Goal: Use online tool/utility: Utilize a website feature to perform a specific function

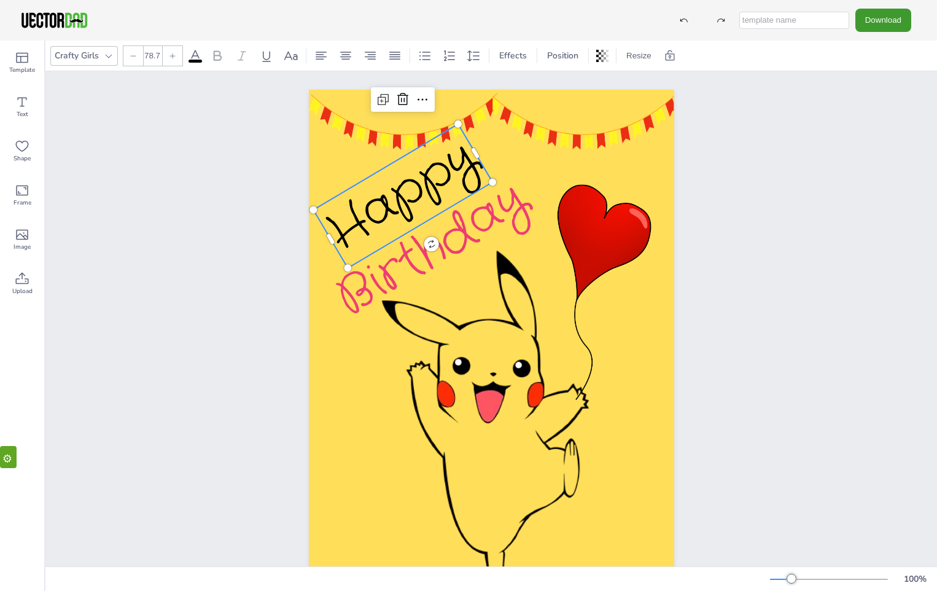
click at [380, 199] on span "Happy" at bounding box center [403, 196] width 176 height 142
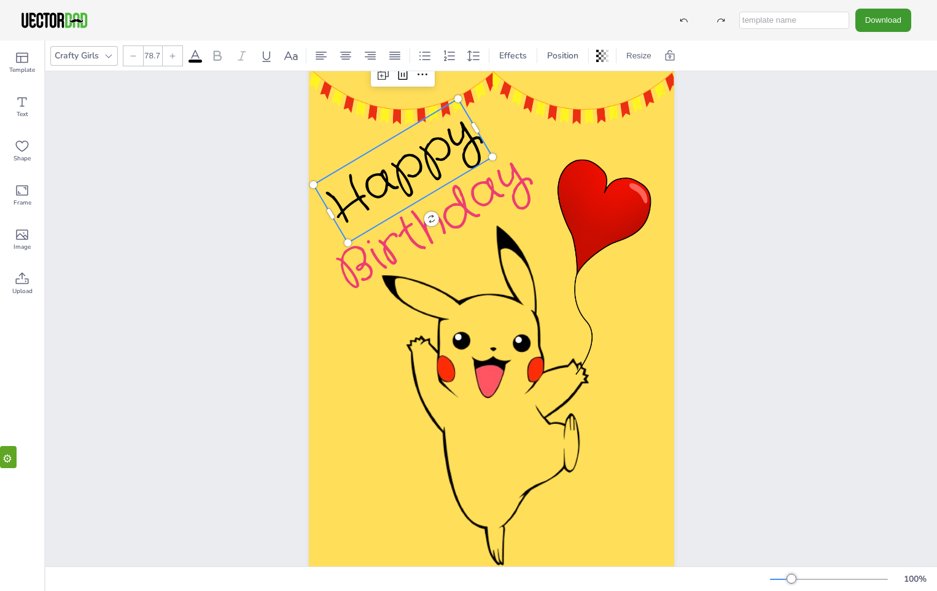
scroll to position [7, 0]
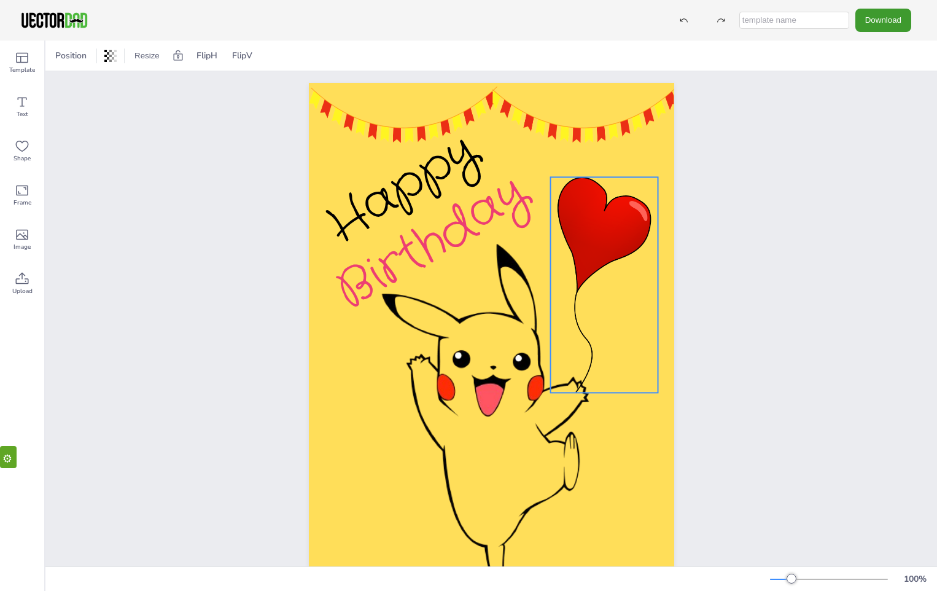
click at [608, 224] on div at bounding box center [604, 285] width 108 height 216
click at [20, 103] on icon at bounding box center [22, 102] width 15 height 15
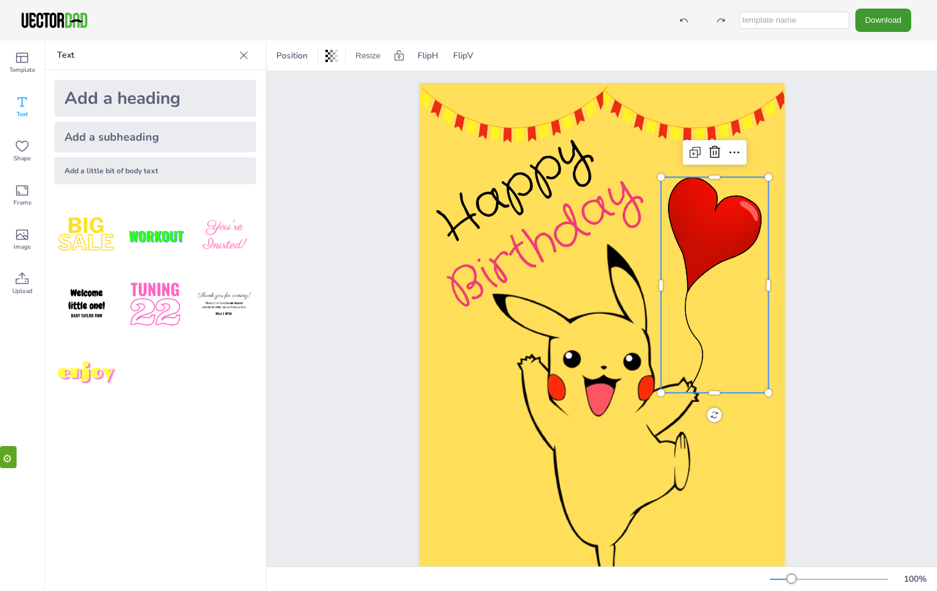
scroll to position [68, 0]
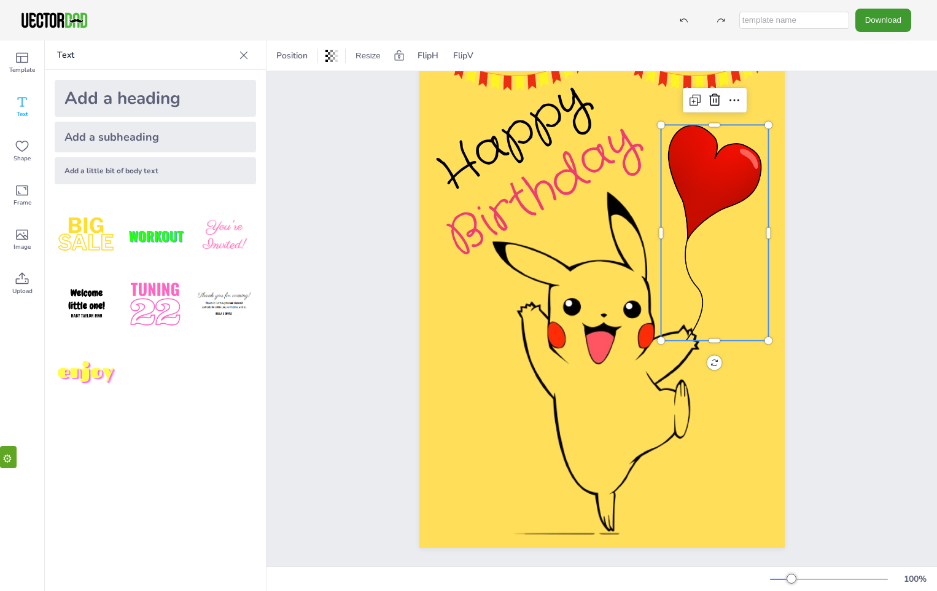
click at [155, 176] on div "Add a little bit of body text" at bounding box center [155, 170] width 201 height 27
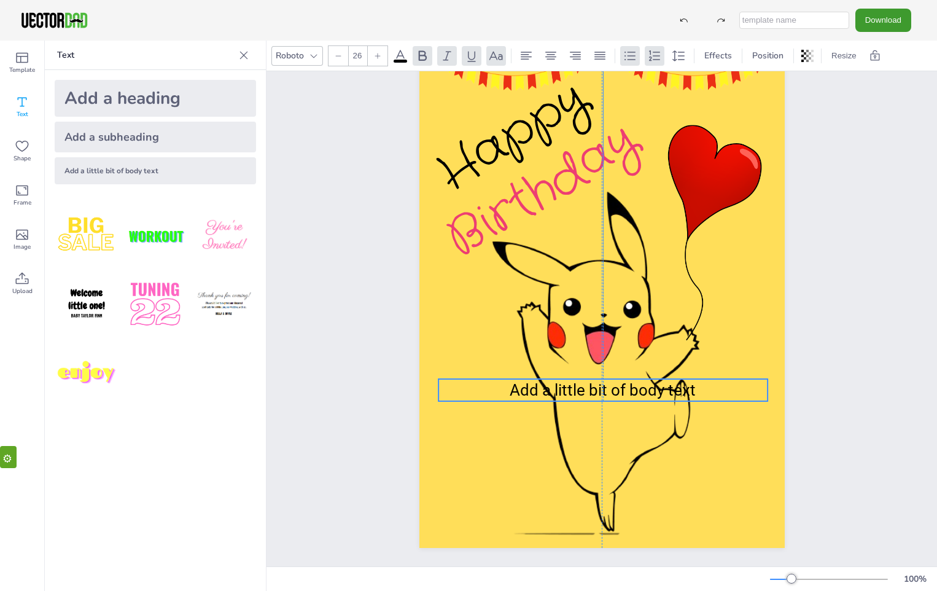
drag, startPoint x: 671, startPoint y: 280, endPoint x: 669, endPoint y: 381, distance: 100.7
click at [669, 381] on span "Add a little bit of body text" at bounding box center [603, 390] width 186 height 18
click at [580, 384] on span "Add a little bit of body text" at bounding box center [603, 390] width 186 height 18
click at [696, 384] on p "Add a little bit of body text" at bounding box center [602, 390] width 329 height 22
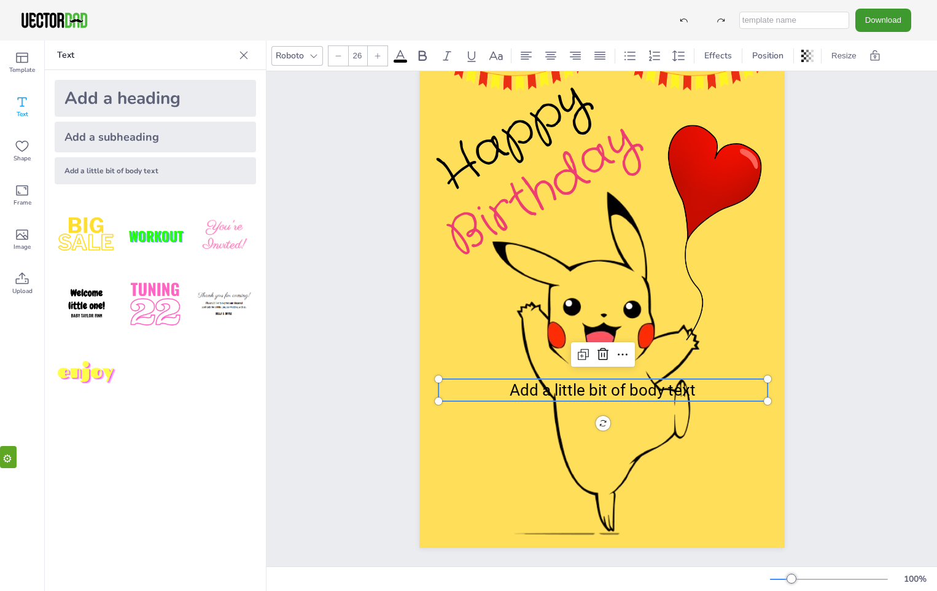
click at [686, 384] on span "Add a little bit of body text" at bounding box center [603, 390] width 186 height 18
drag, startPoint x: 694, startPoint y: 384, endPoint x: 487, endPoint y: 378, distance: 207.0
click at [487, 379] on p "Add a little bit of body text" at bounding box center [602, 390] width 329 height 22
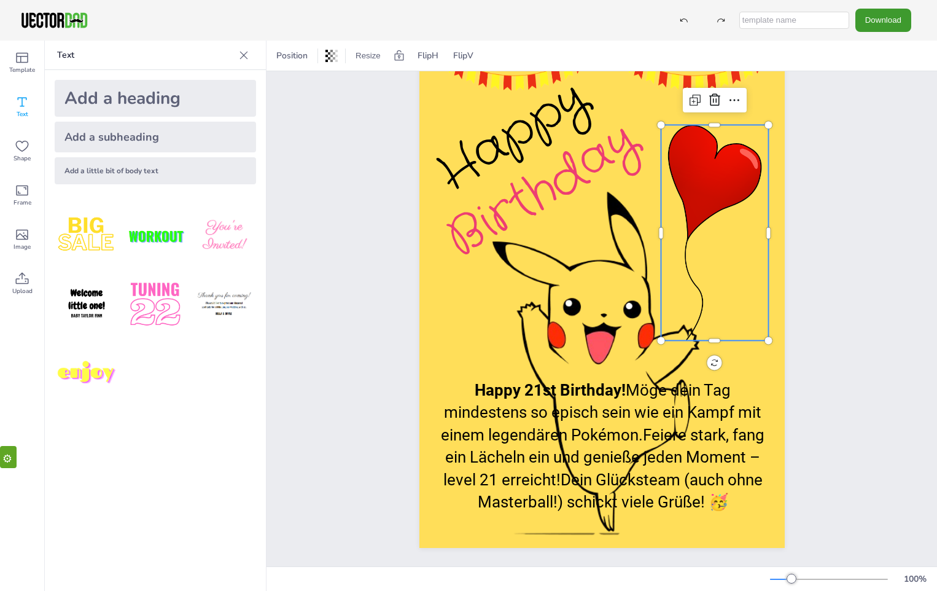
click at [750, 330] on div "Happy Birthday Happy 21st Birthday! Möge dein Tag mindestens so episch sein wie…" at bounding box center [601, 289] width 365 height 517
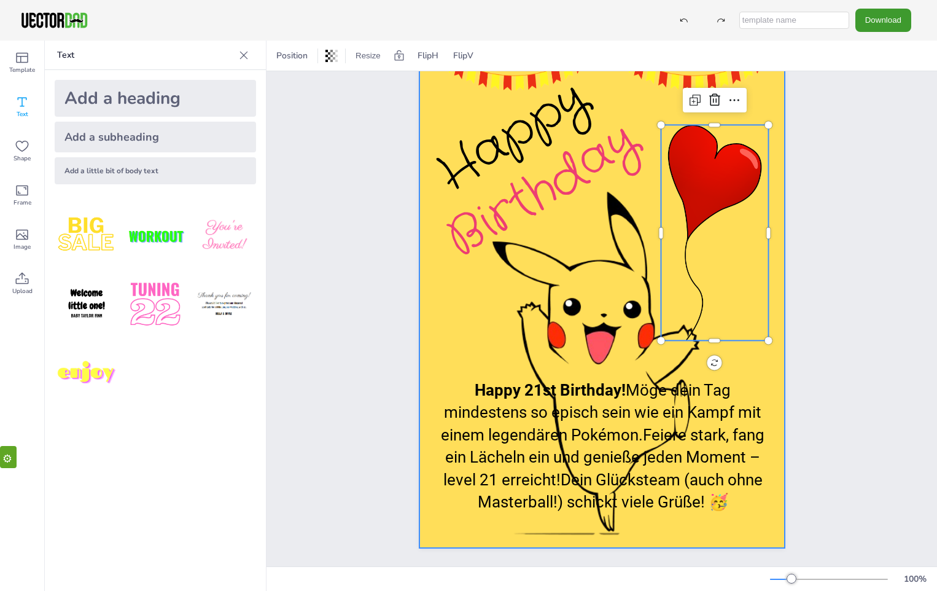
click at [768, 381] on div at bounding box center [601, 289] width 365 height 517
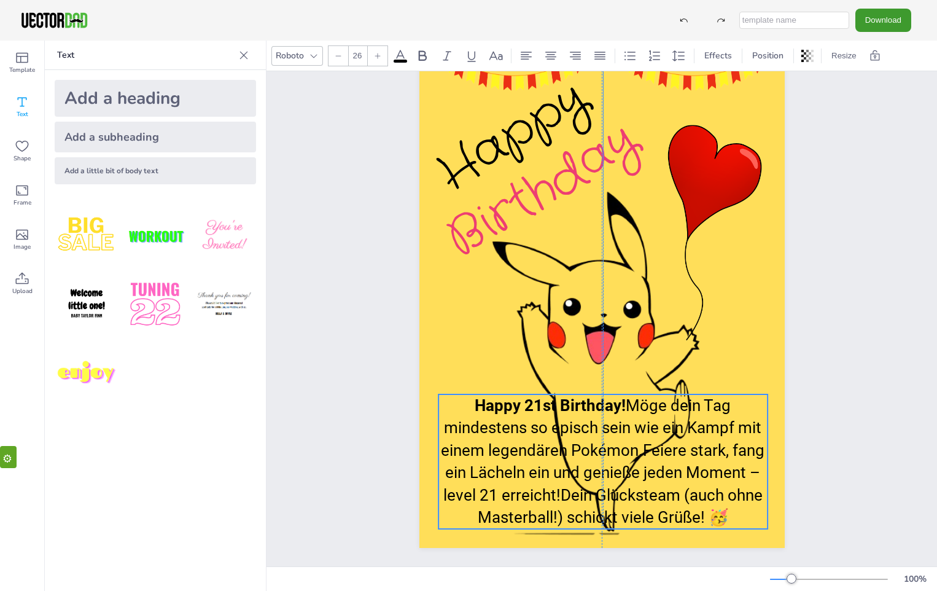
drag, startPoint x: 674, startPoint y: 424, endPoint x: 672, endPoint y: 439, distance: 15.5
click at [672, 439] on p "Happy 21st Birthday! Möge dein Tag mindestens so episch sein wie ein Kampf mit …" at bounding box center [602, 461] width 329 height 134
click at [625, 394] on p "Happy 21st Birthday! Möge dein Tag mindestens so episch sein wie ein Kampf mit …" at bounding box center [602, 461] width 329 height 134
click at [621, 399] on p "Happy 21st Birthday! Möge dein Tag mindestens so episch sein wie ein Kampf mit …" at bounding box center [602, 461] width 329 height 134
click at [639, 399] on p "Happy 21st Birthday! Möge dein Tag mindestens so episch sein wie ein Kampf mit …" at bounding box center [602, 461] width 329 height 134
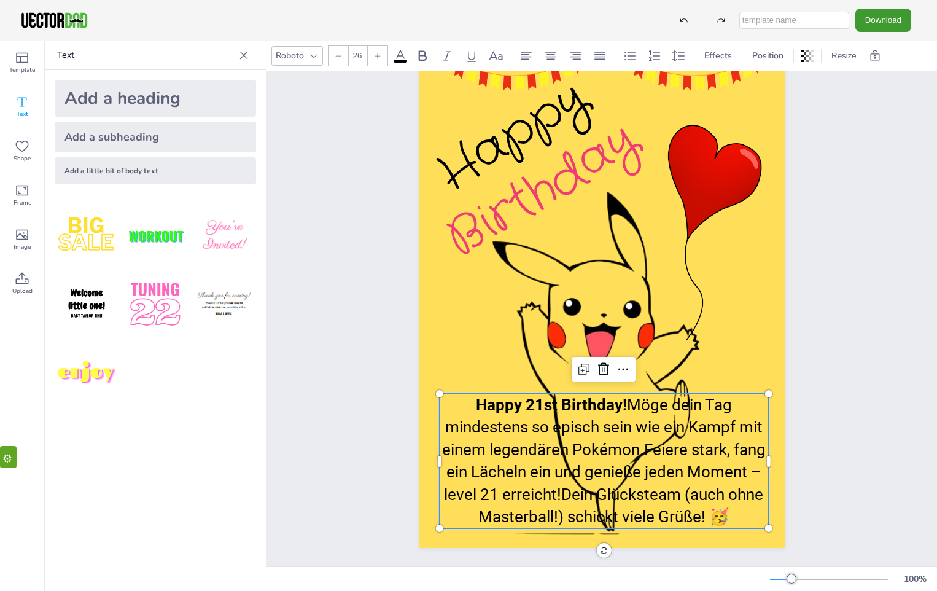
click at [694, 500] on p "Happy 21st Birthday! Möge dein Tag mindestens so episch sein wie ein Kampf mit …" at bounding box center [603, 461] width 329 height 134
click at [694, 507] on p "Happy 21st Birthday! Möge dein Tag mindestens so episch sein wie ein Kampf mit …" at bounding box center [603, 461] width 329 height 134
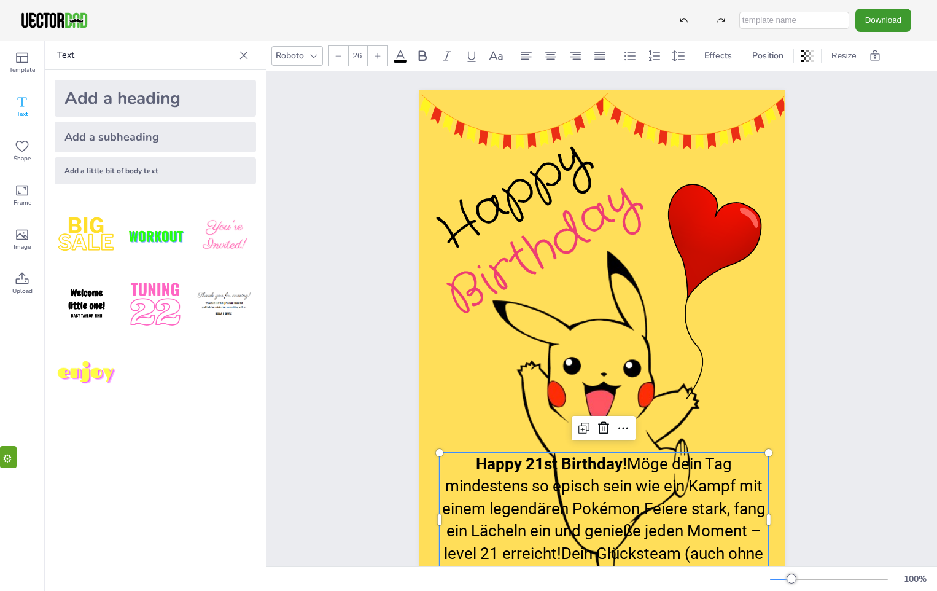
scroll to position [31, 0]
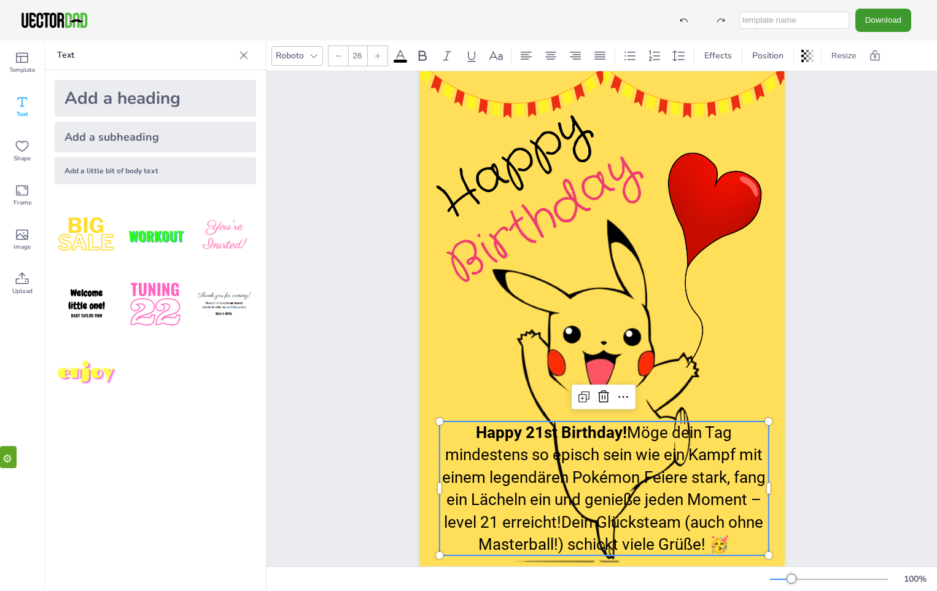
click at [557, 520] on span "Möge dein Tag mindestens so episch sein wie ein Kampf mit einem legendären Poké…" at bounding box center [604, 488] width 324 height 130
type input "78.7"
click at [534, 212] on span "Birthday" at bounding box center [542, 217] width 217 height 167
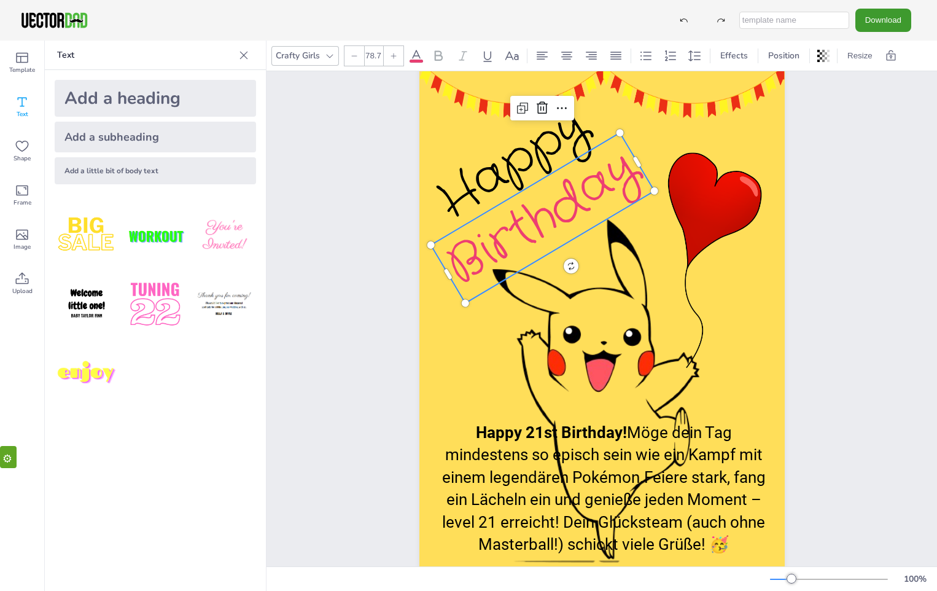
click at [483, 261] on span "Birthday" at bounding box center [542, 217] width 217 height 167
click at [488, 255] on span "Birthday" at bounding box center [542, 217] width 217 height 167
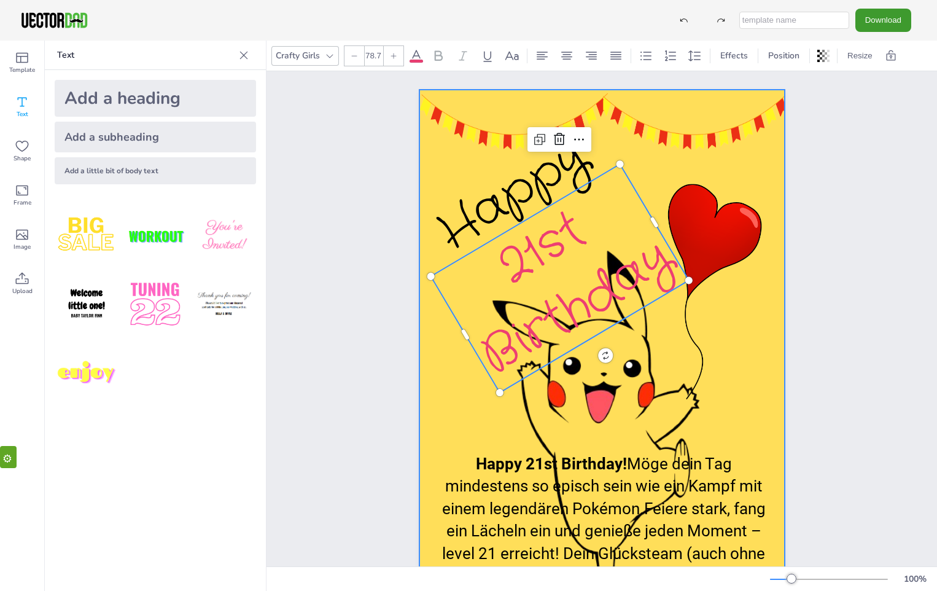
click at [746, 449] on div at bounding box center [601, 348] width 365 height 517
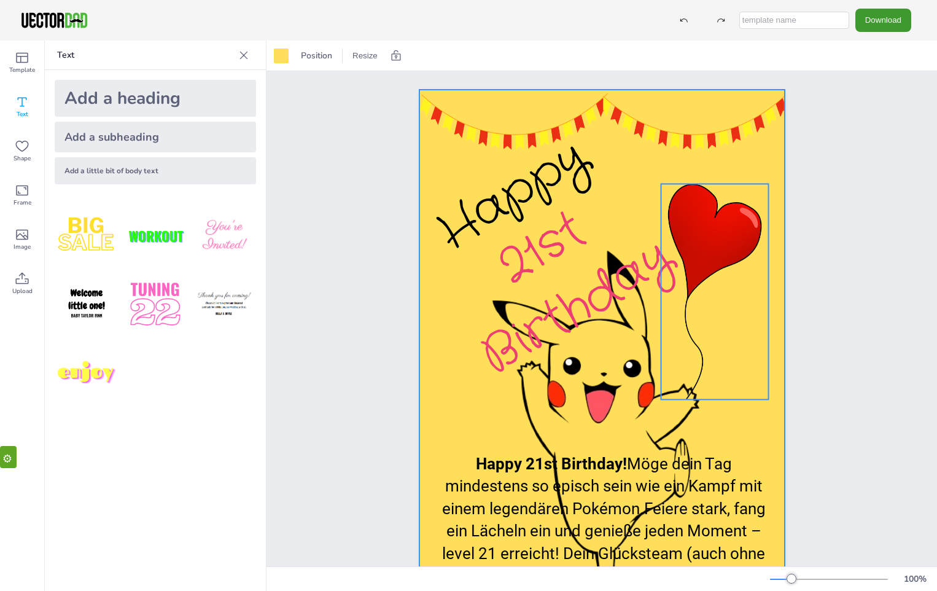
scroll to position [61, 0]
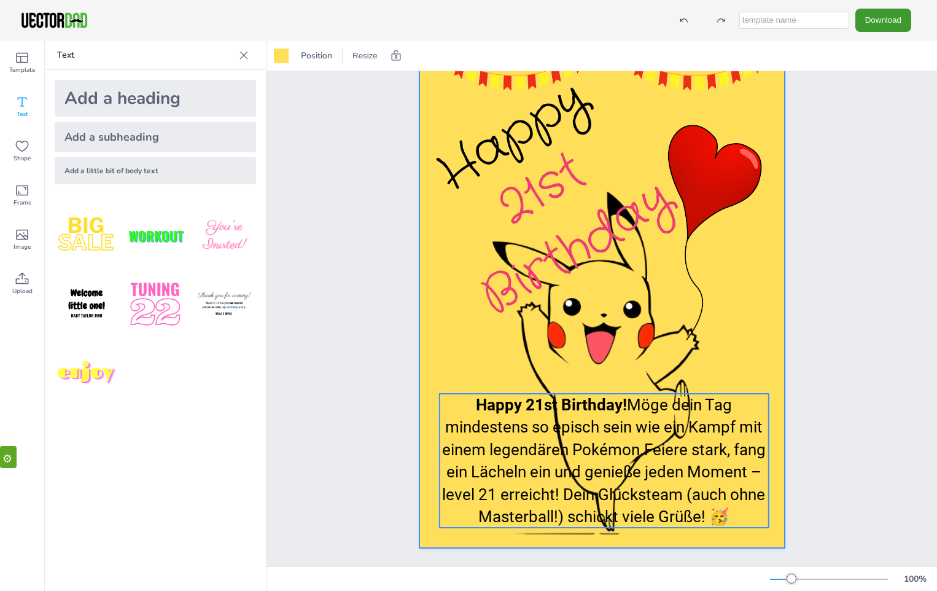
click at [626, 400] on span "Möge dein Tag mindestens so episch sein wie ein Kampf mit einem legendären Poké…" at bounding box center [604, 460] width 324 height 130
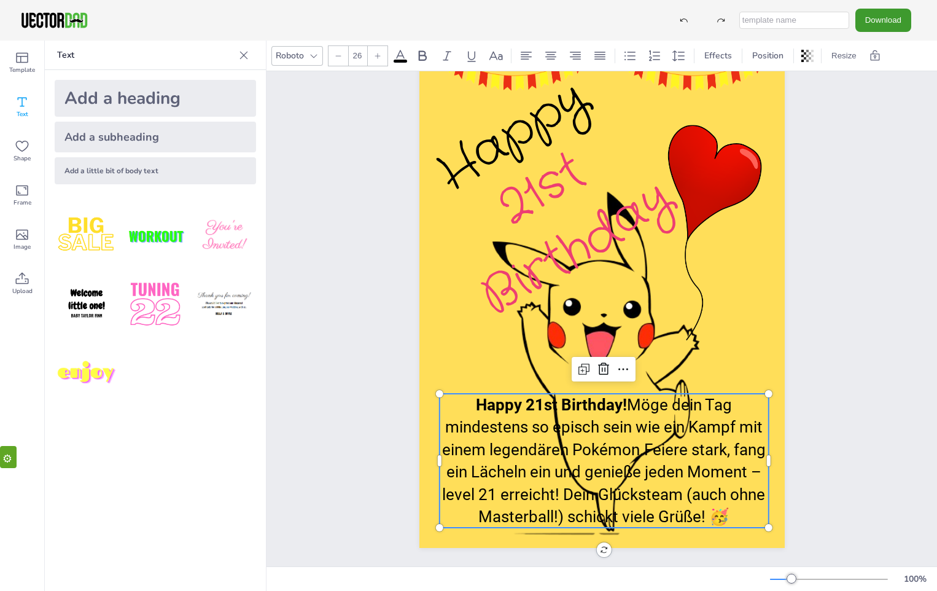
click at [626, 400] on span "Möge dein Tag mindestens so episch sein wie ein Kampf mit einem legendären Poké…" at bounding box center [604, 460] width 324 height 130
click at [627, 402] on span "Möge dein Tag mindestens so episch sein wie ein Kampf mit einem legendären Poké…" at bounding box center [604, 460] width 324 height 130
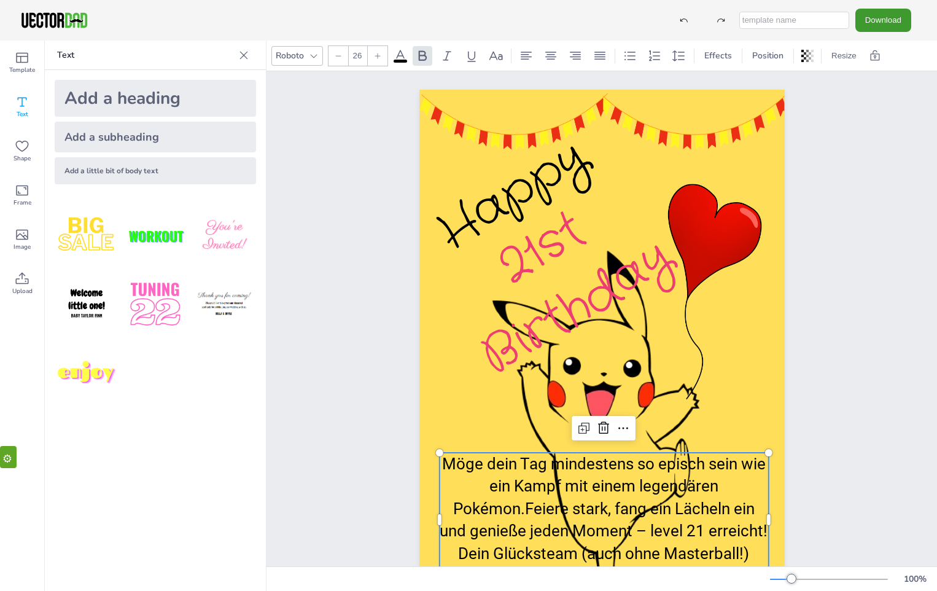
click at [831, 371] on div "Happy 21st Birthday Möge dein Tag mindestens so episch sein wie ein Kampf mit e…" at bounding box center [602, 348] width 471 height 554
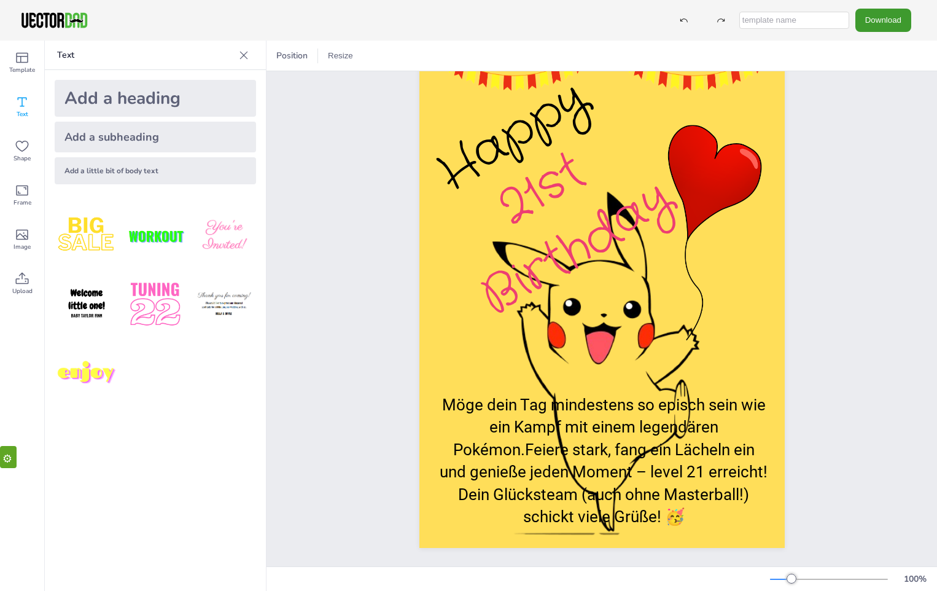
scroll to position [68, 0]
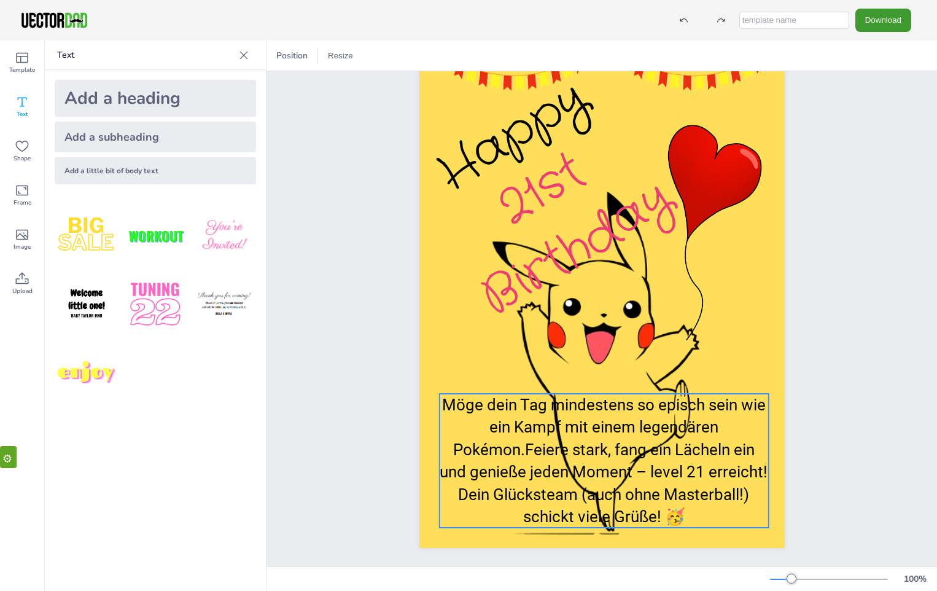
click at [641, 461] on span "Möge dein Tag mindestens so episch sein wie ein Kampf mit einem legendären Poké…" at bounding box center [604, 460] width 328 height 130
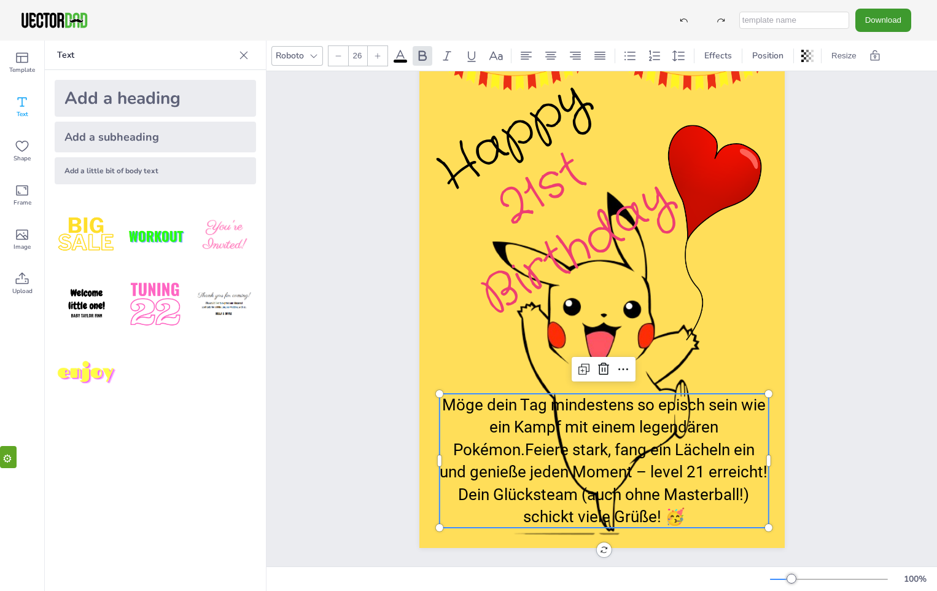
click at [628, 461] on span "Möge dein Tag mindestens so episch sein wie ein Kampf mit einem legendären Poké…" at bounding box center [604, 460] width 328 height 130
click at [634, 461] on span "Möge dein Tag mindestens so episch sein wie ein Kampf mit einem legendären Poké…" at bounding box center [604, 460] width 328 height 130
click at [633, 462] on span "Möge dein Tag mindestens so episch sein wie ein Kampf mit einem legendären Poké…" at bounding box center [604, 460] width 328 height 130
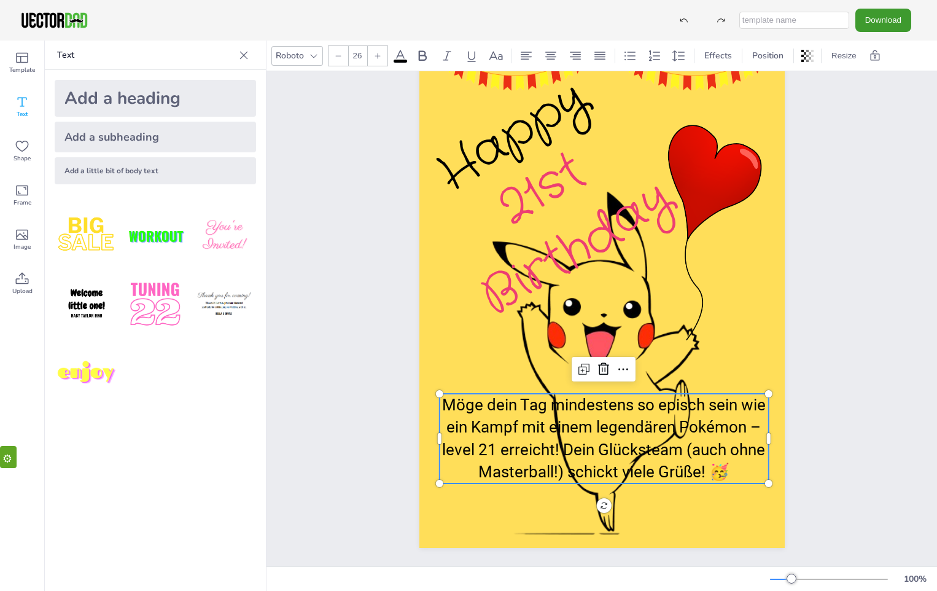
click at [563, 464] on span "Möge dein Tag mindestens so episch sein wie ein Kampf mit einem legendären Poké…" at bounding box center [604, 437] width 324 height 85
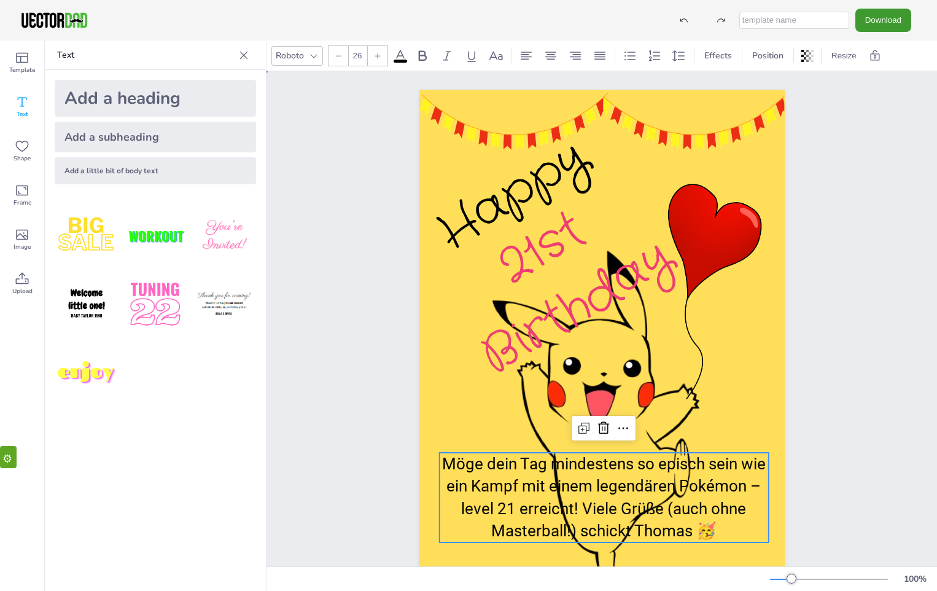
click at [798, 397] on div "Happy 21st Birthday Möge dein Tag mindestens so episch sein wie ein Kampf mit e…" at bounding box center [602, 348] width 402 height 517
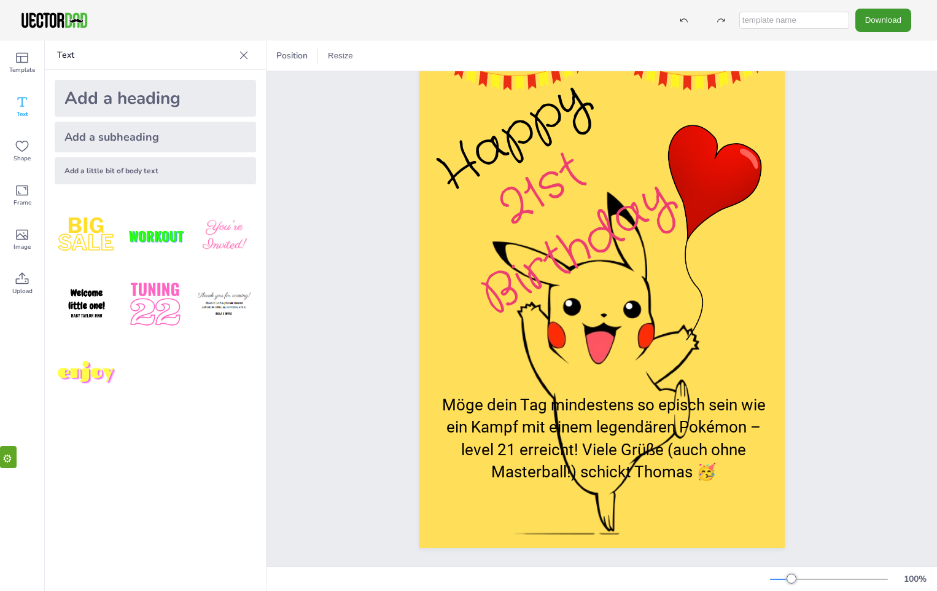
scroll to position [68, 0]
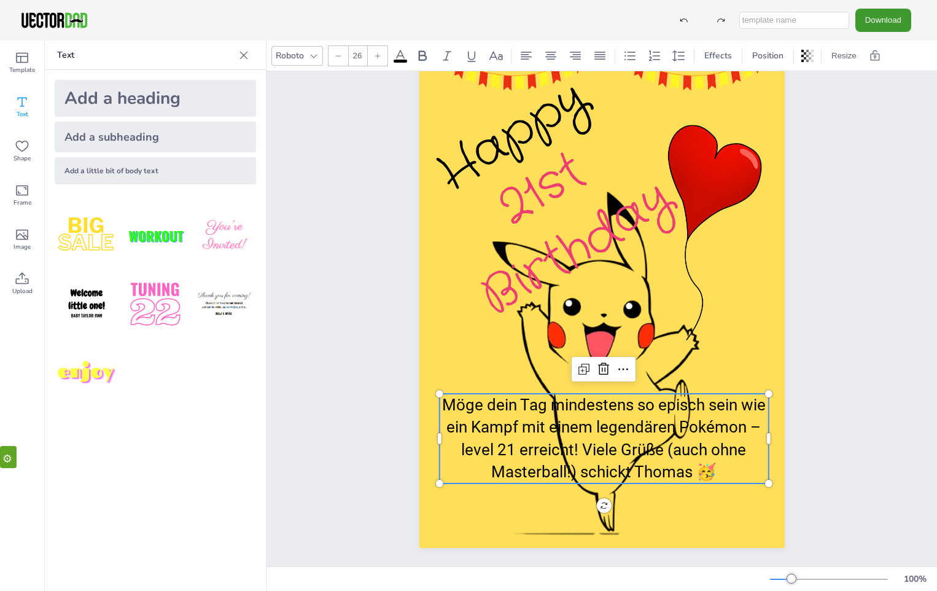
click at [725, 462] on p "Möge dein Tag mindestens so episch sein wie ein Kampf mit einem legendären Poké…" at bounding box center [603, 439] width 329 height 90
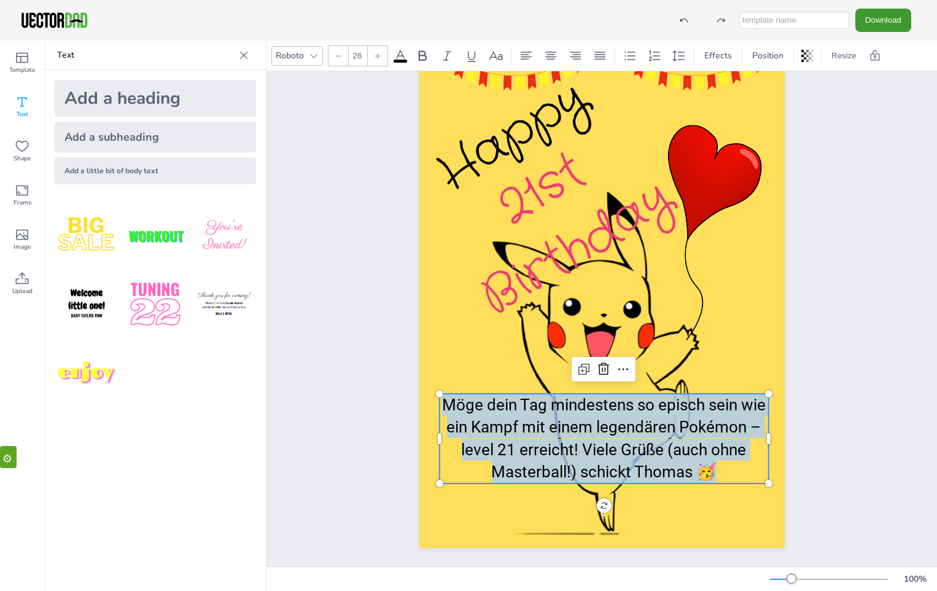
click at [464, 442] on span "Möge dein Tag mindestens so episch sein wie ein Kampf mit einem legendären Poké…" at bounding box center [604, 437] width 324 height 85
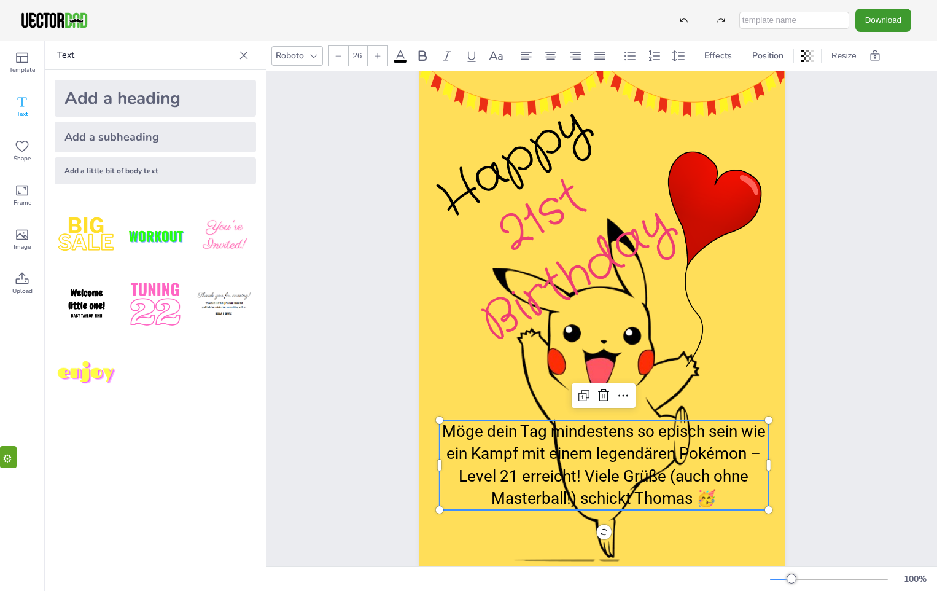
scroll to position [61, 0]
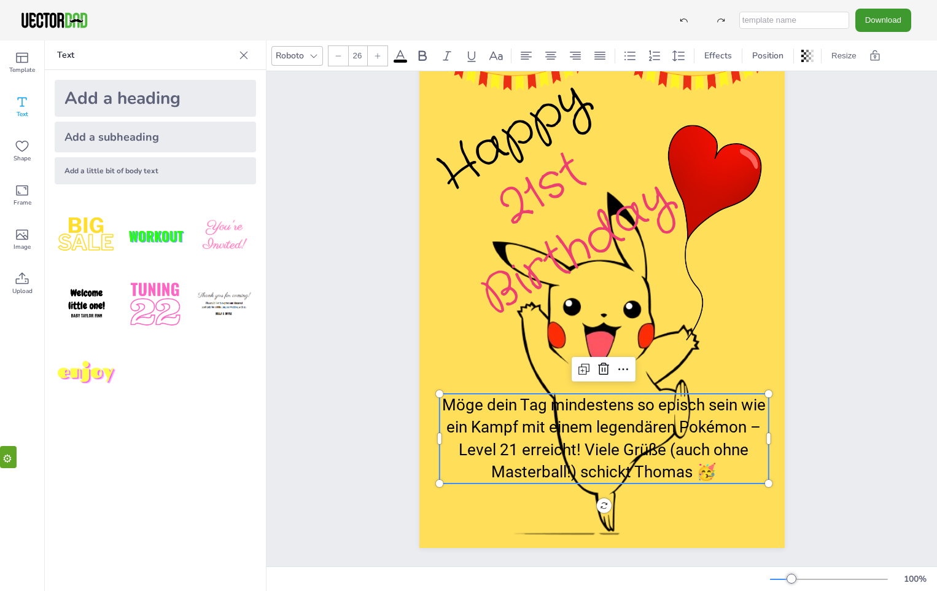
click at [702, 443] on span "Möge dein Tag mindestens so episch sein wie ein Kampf mit einem legendären Poké…" at bounding box center [604, 437] width 324 height 85
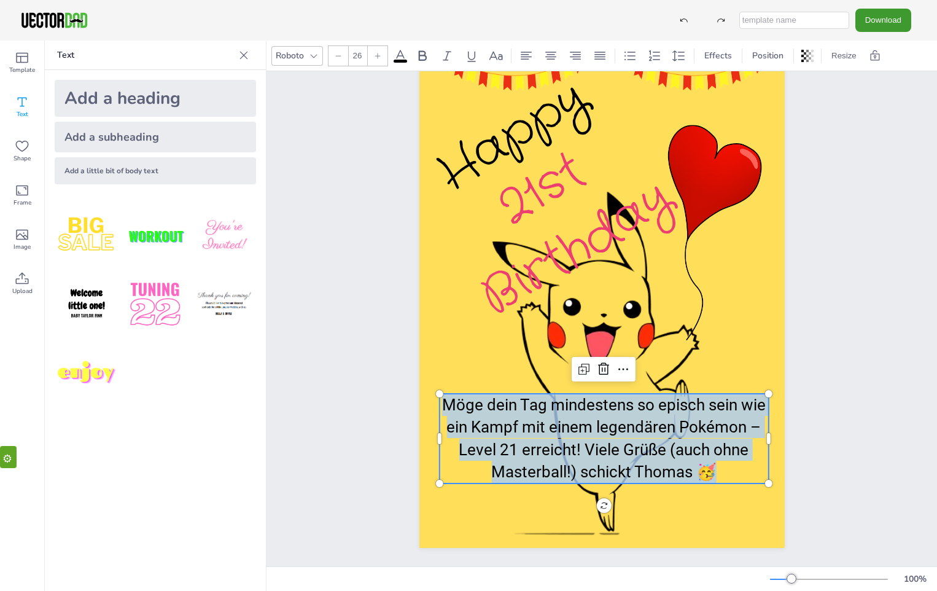
copy span "Möge dein Tag mindestens so episch sein wie ein Kampf mit einem legendären Poké…"
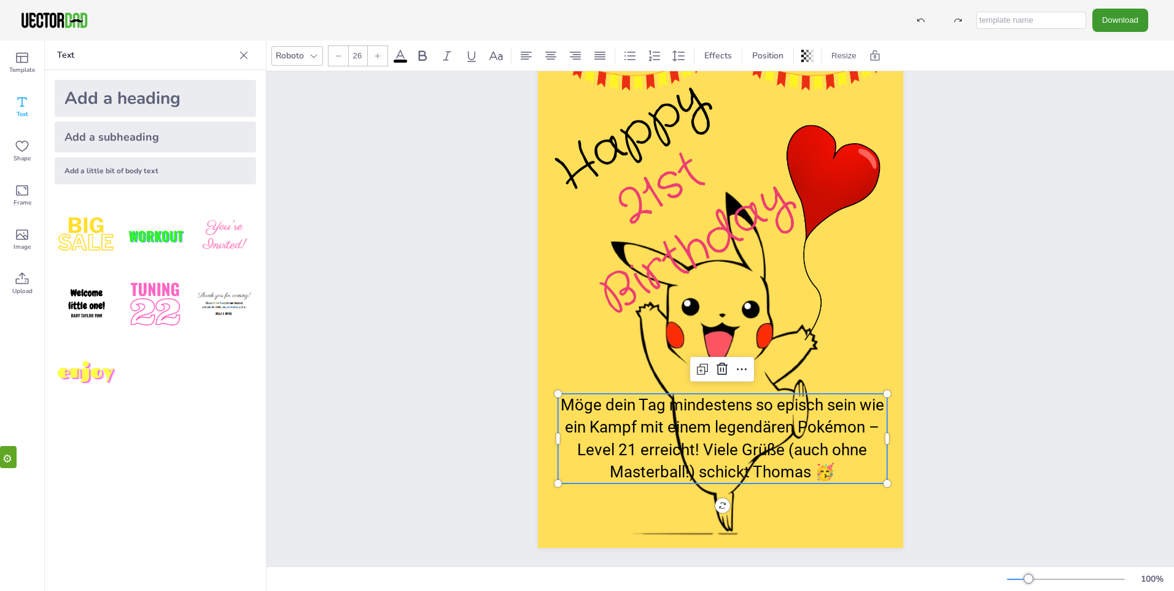
click at [726, 437] on span "Möge dein Tag mindestens so episch sein wie ein Kampf mit einem legendären Poké…" at bounding box center [723, 437] width 324 height 85
click at [564, 401] on span "Möge dein Tag mindestens so episch sein wie ein Kampf mit einem legendären Poké…" at bounding box center [723, 437] width 324 height 85
click at [709, 448] on span "Möge dein Tag mindestens so episch sein wie ein Kampf mit einem legendären Poké…" at bounding box center [723, 437] width 324 height 85
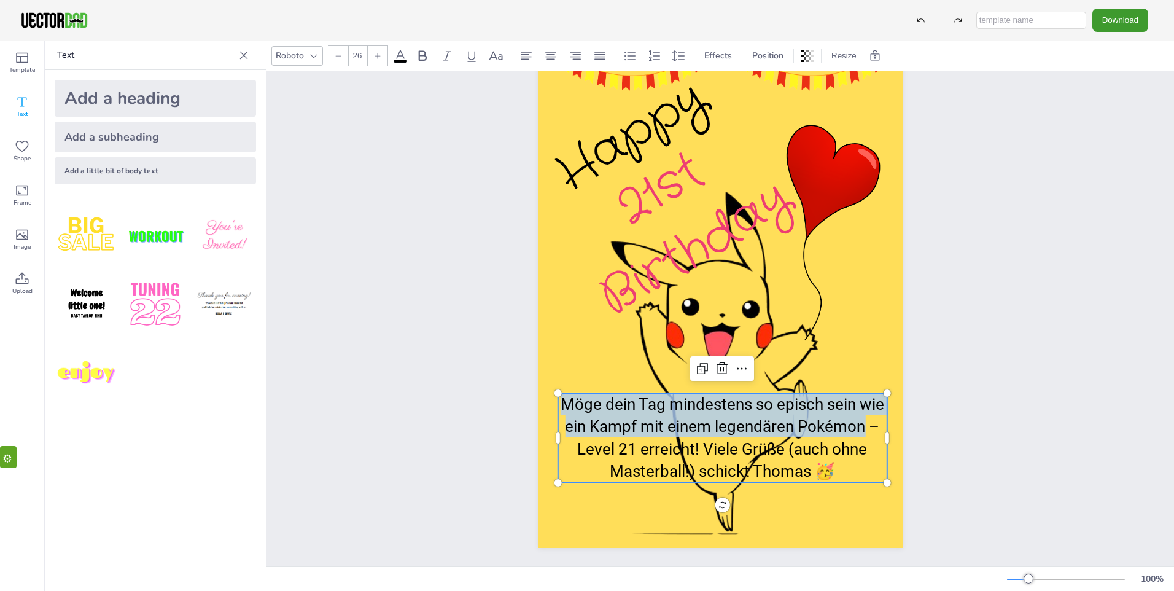
drag, startPoint x: 857, startPoint y: 422, endPoint x: 562, endPoint y: 400, distance: 296.2
click at [562, 400] on span "Möge dein Tag mindestens so episch sein wie ein Kampf mit einem legendären Poké…" at bounding box center [723, 437] width 324 height 85
click at [416, 55] on icon at bounding box center [422, 56] width 15 height 15
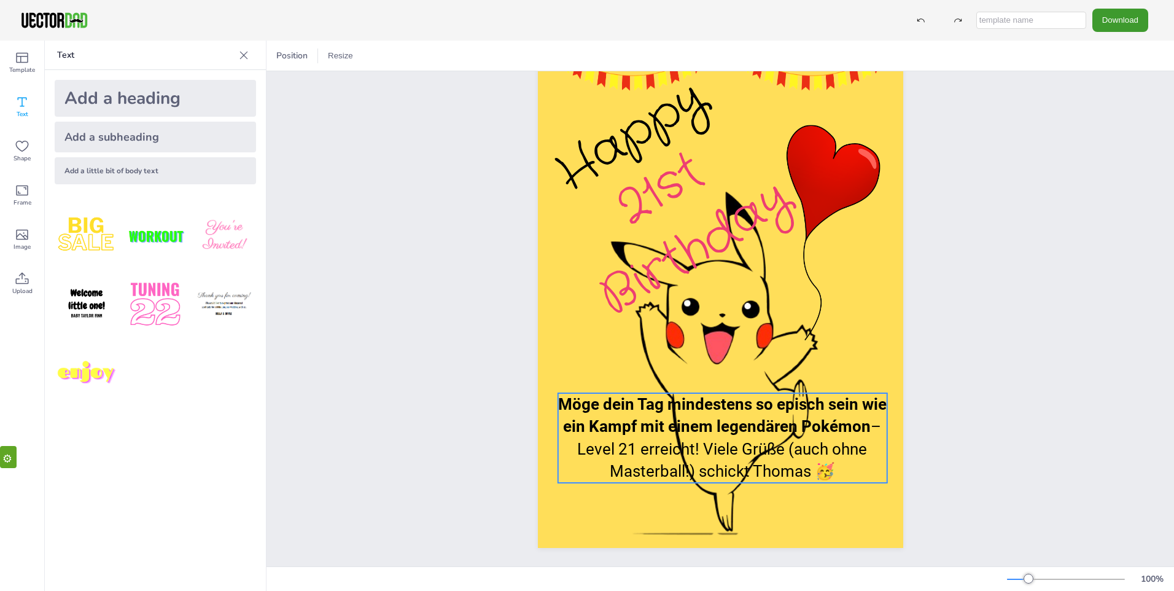
click at [866, 420] on span "– Level 21 erreicht! Viele Grüße (auch ohne Masterball!) schickt Thomas 🥳" at bounding box center [729, 448] width 304 height 63
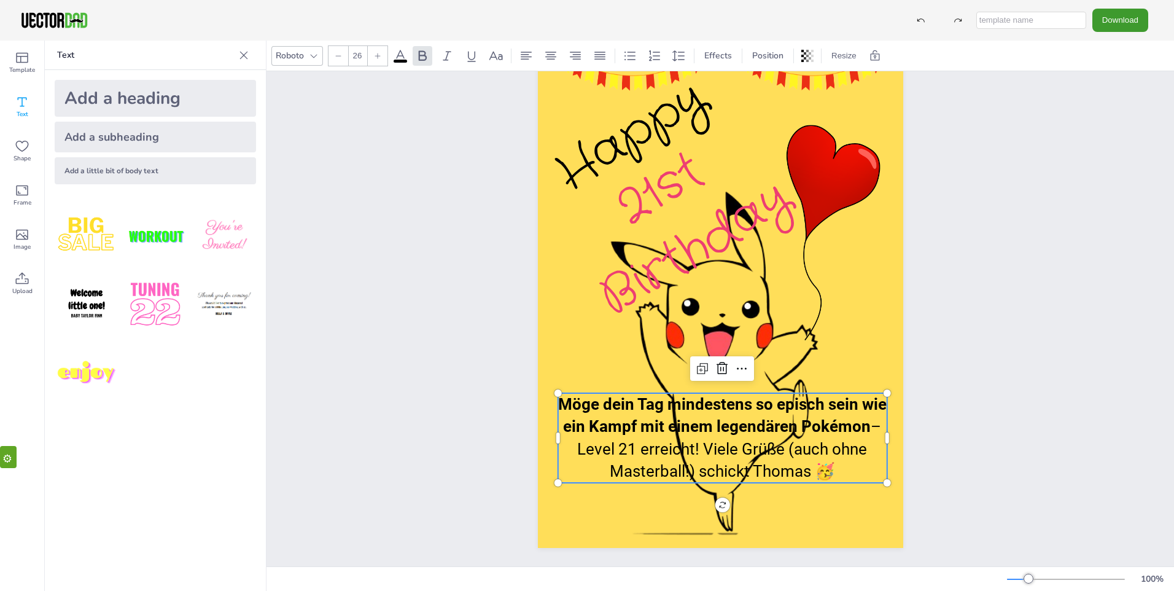
click at [866, 420] on span "– Level 21 erreicht! Viele Grüße (auch ohne Masterball!) schickt Thomas 🥳" at bounding box center [729, 448] width 304 height 63
click at [869, 421] on span "– Level 21 erreicht! Viele Grüße (auch ohne Masterball!) schickt Thomas 🥳" at bounding box center [729, 448] width 304 height 63
click at [873, 422] on span "– Level 21 erreicht! Viele Grüße (auch ohne Masterball!) schickt Thomas 🥳" at bounding box center [729, 448] width 304 height 63
click at [423, 52] on icon at bounding box center [422, 56] width 15 height 15
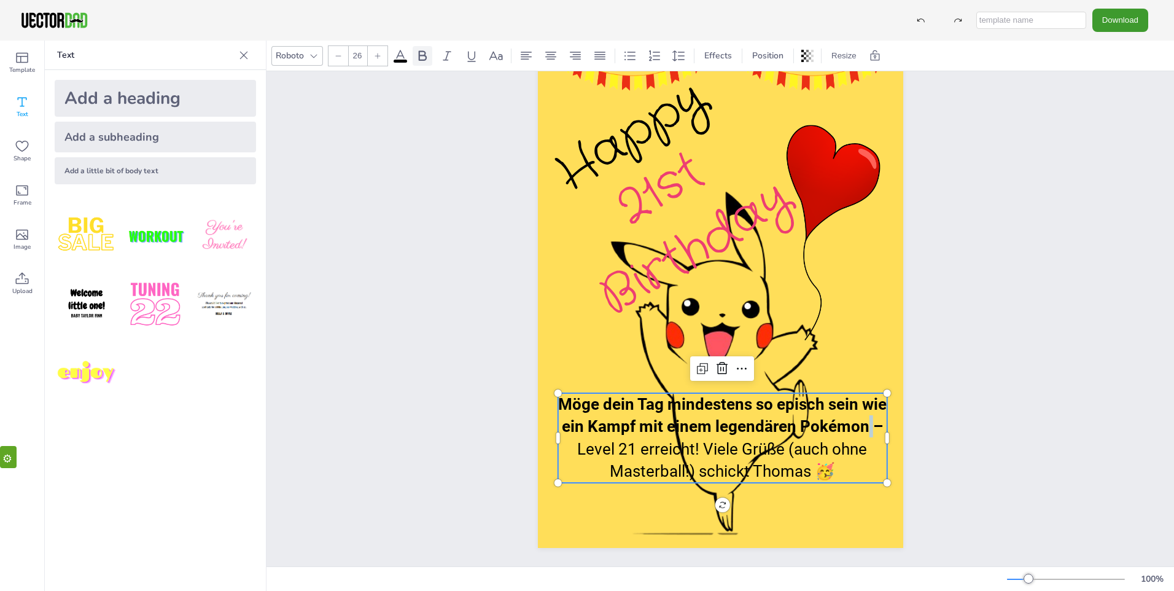
click at [423, 52] on icon at bounding box center [422, 56] width 15 height 15
click at [718, 444] on span "– Level 21 erreicht! Viele Grüße (auch ohne Masterball!) schickt Thomas 🥳" at bounding box center [729, 448] width 304 height 63
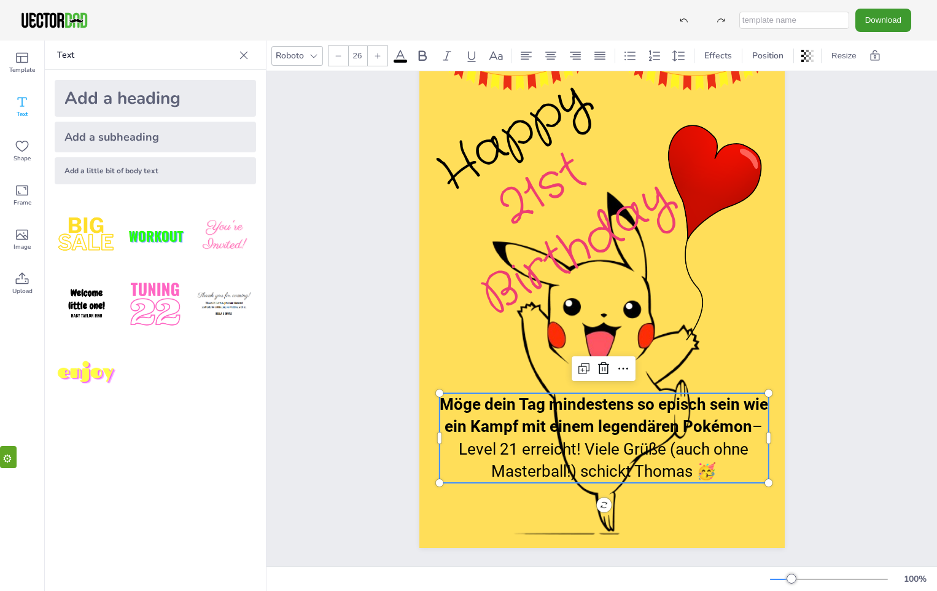
click at [459, 446] on span "– Level 21 erreicht! Viele Grüße (auch ohne Masterball!) schickt Thomas 🥳" at bounding box center [611, 448] width 304 height 63
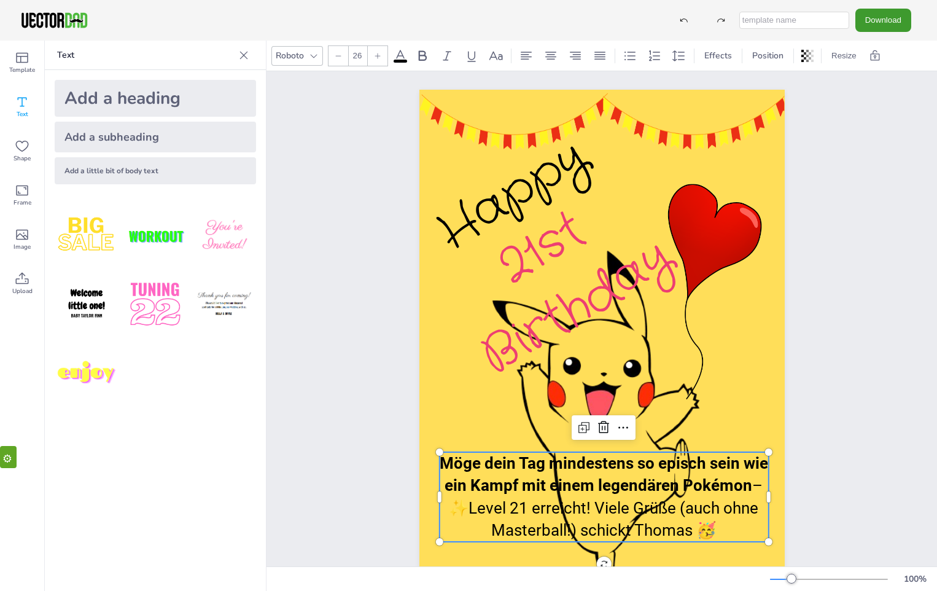
click at [523, 507] on span "– ✨Level 21 erreicht! Viele Grüße (auch ohne Masterball!) schickt Thomas 🥳" at bounding box center [606, 507] width 314 height 63
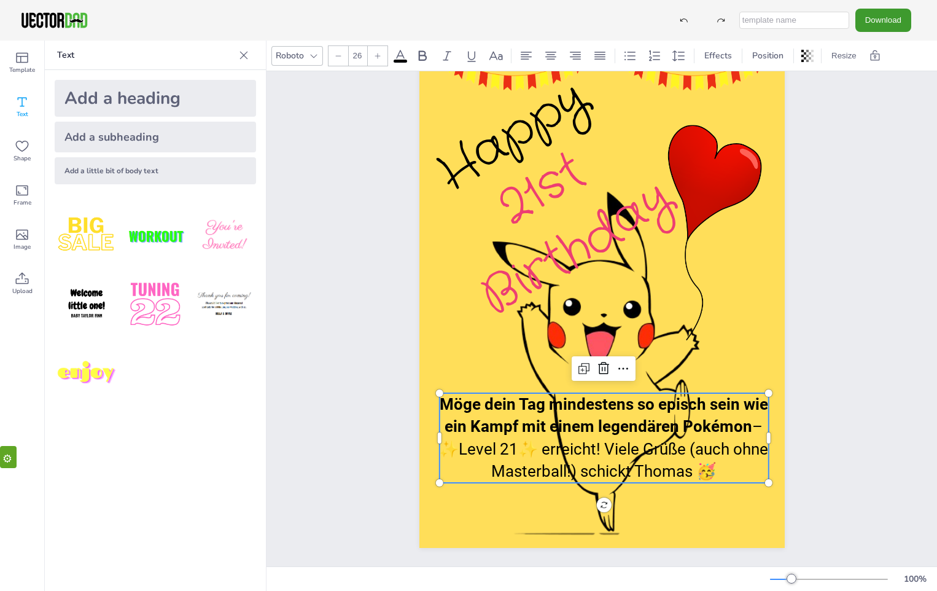
scroll to position [68, 0]
click at [757, 417] on span "– ✨Level 21✨ erreicht! Viele Grüße (auch ohne Masterball!) schickt Thomas 🥳" at bounding box center [603, 448] width 329 height 63
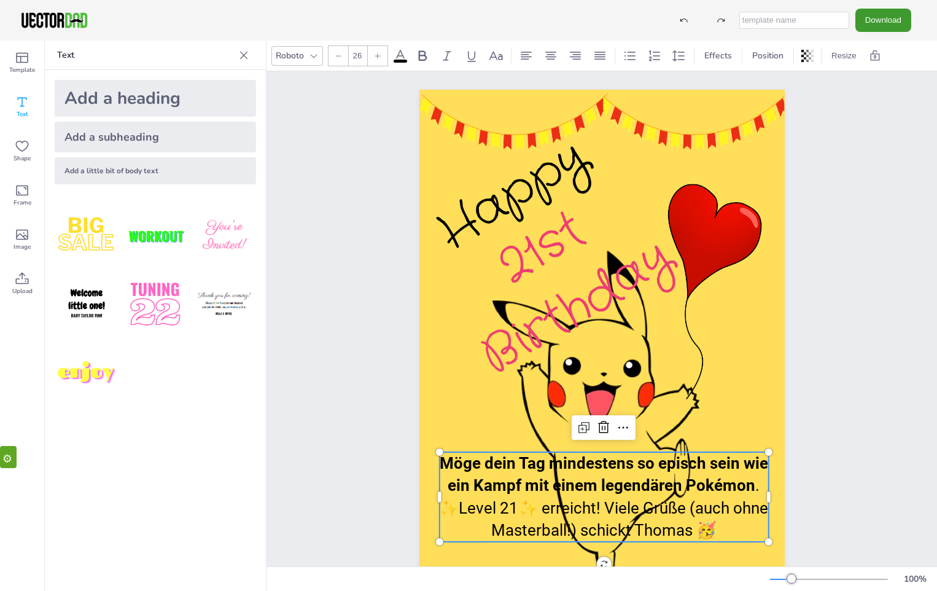
click at [621, 505] on span "✨Level 21✨ erreicht! Viele Grüße (auch ohne Masterball!) schickt Thomas 🥳" at bounding box center [603, 519] width 329 height 41
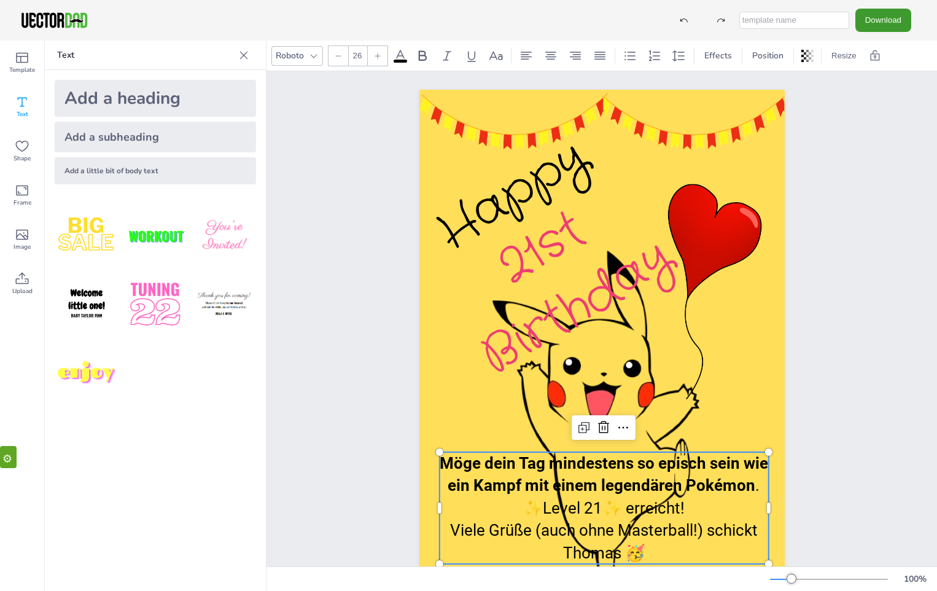
click at [597, 505] on span "✨Level 21✨ erreicht!" at bounding box center [603, 508] width 161 height 18
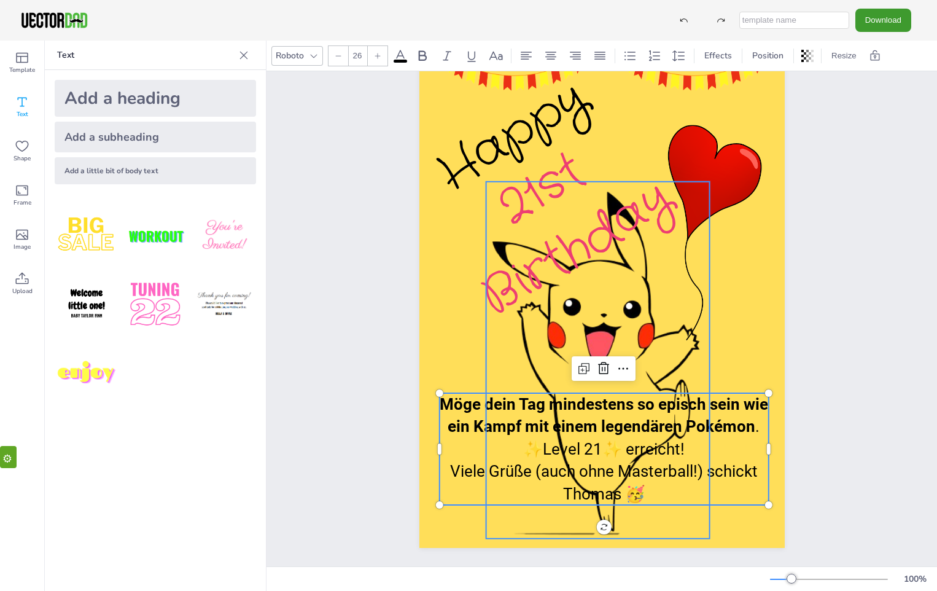
scroll to position [68, 0]
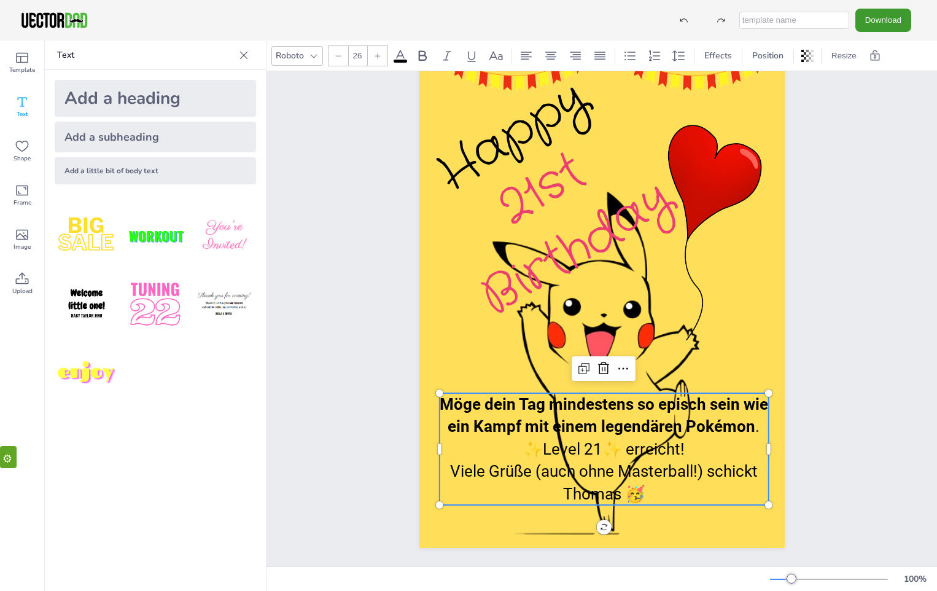
click at [597, 440] on span "✨Level 21✨ erreicht!" at bounding box center [603, 449] width 161 height 18
drag, startPoint x: 661, startPoint y: 435, endPoint x: 542, endPoint y: 432, distance: 119.8
click at [542, 440] on span "✨Level 21 erreicht!✨" at bounding box center [603, 449] width 161 height 18
click at [442, 54] on icon at bounding box center [447, 56] width 15 height 15
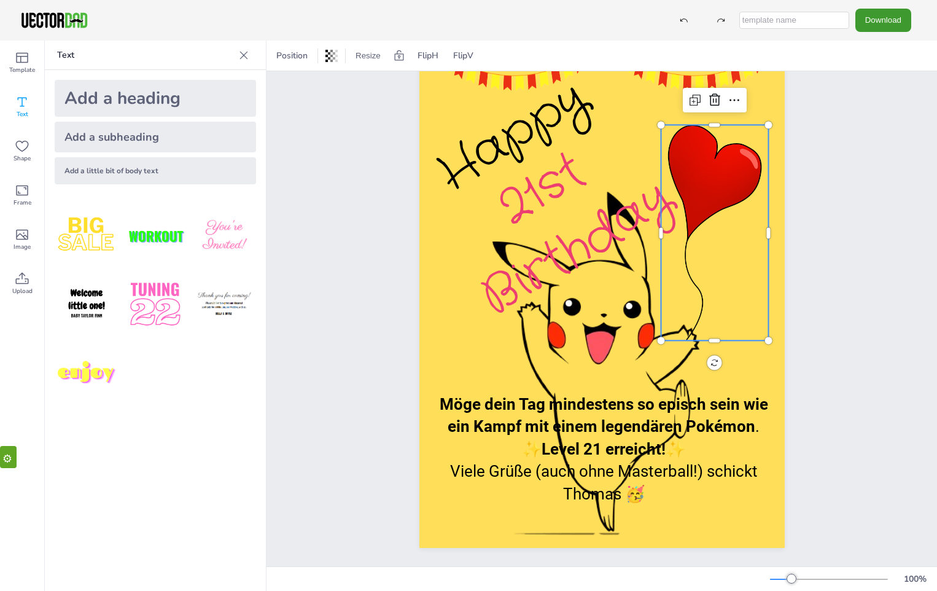
click at [726, 319] on div at bounding box center [715, 233] width 108 height 216
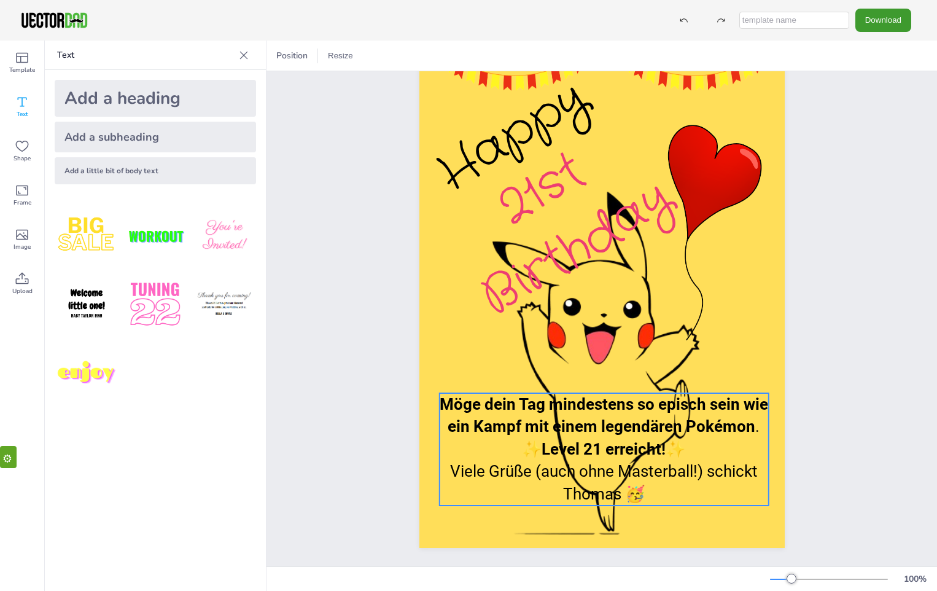
click at [537, 440] on span "✨" at bounding box center [532, 449] width 20 height 18
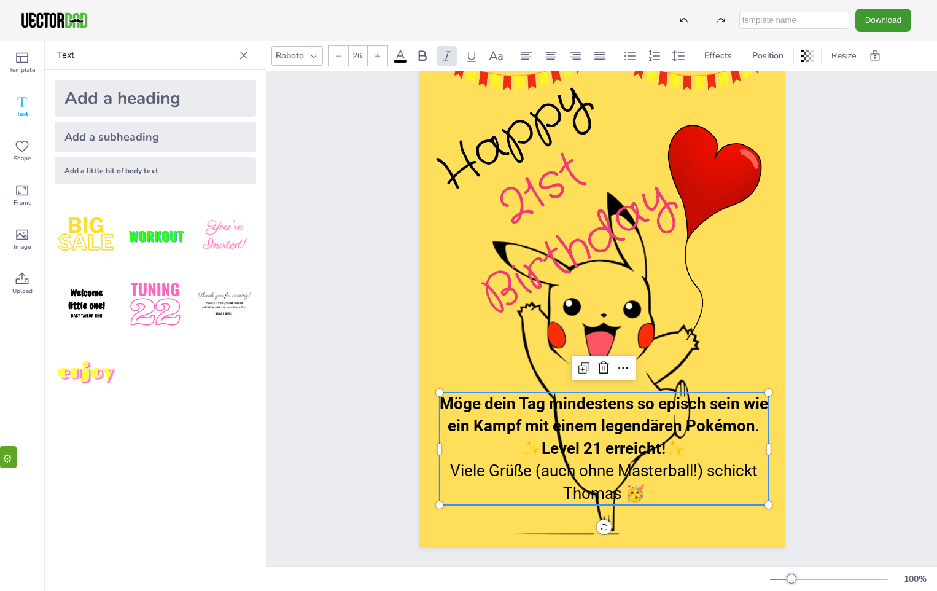
click at [542, 440] on span "Level 21 erreicht!" at bounding box center [604, 448] width 124 height 18
click at [822, 434] on div "Happy 21st Birthday Möge dein Tag mindestens so episch sein wie ein Kampf mit e…" at bounding box center [602, 289] width 471 height 554
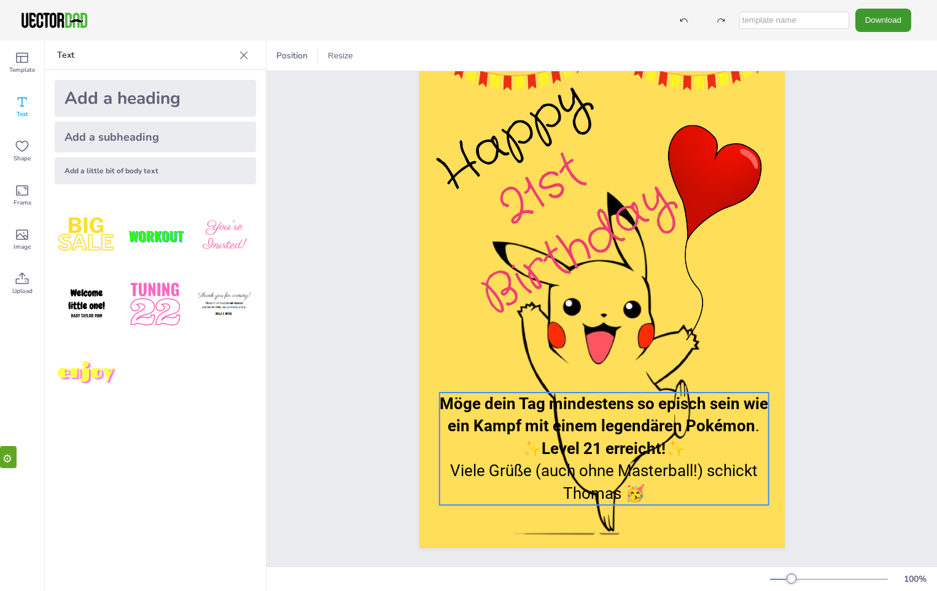
click at [749, 462] on span "Viele Grüße (auch ohne Masterball!) schickt Thomas 🥳" at bounding box center [604, 481] width 308 height 41
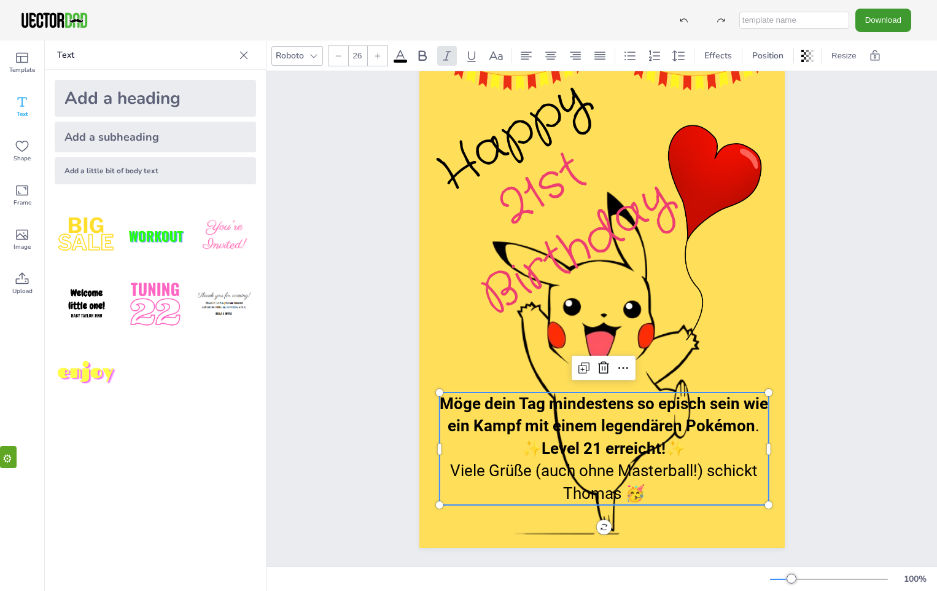
click at [753, 461] on span "Viele Grüße (auch ohne Masterball!) schickt Thomas 🥳" at bounding box center [604, 481] width 308 height 41
click at [745, 463] on span "Viele Grüße (auch ohne Masterball!) schickt Thomas 🥳" at bounding box center [604, 481] width 308 height 41
click at [754, 462] on p "Viele Grüße (auch ohne Masterball!) schickt Thomas 🥳" at bounding box center [603, 481] width 329 height 45
click at [849, 384] on div "Happy 21st Birthday Möge dein Tag mindestens so episch sein wie ein Kampf mit e…" at bounding box center [601, 289] width 671 height 554
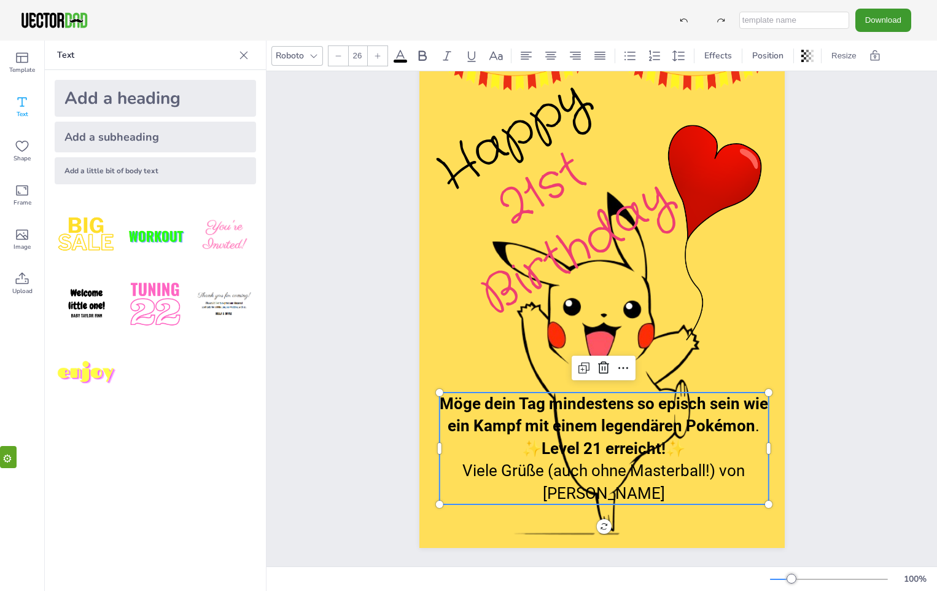
click at [674, 472] on p "Viele Grüße (auch ohne Masterball!) von [PERSON_NAME]" at bounding box center [603, 481] width 329 height 45
click at [674, 477] on p "Viele Grüße (auch ohne Masterball!) von [PERSON_NAME]" at bounding box center [603, 481] width 329 height 45
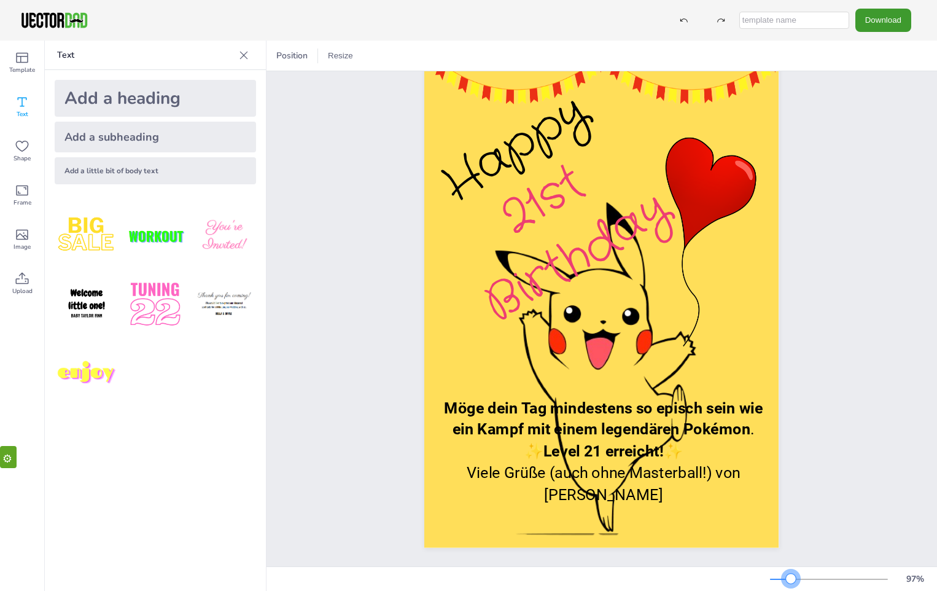
scroll to position [0, 0]
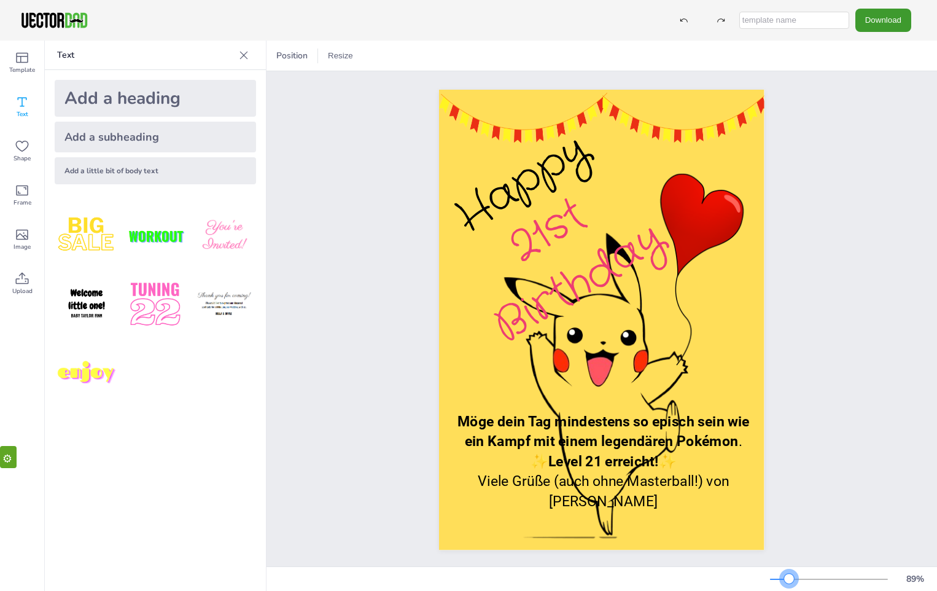
click at [789, 575] on div at bounding box center [789, 579] width 10 height 10
click at [776, 452] on div "Happy 21st Birthday Möge dein Tag mindestens so episch sein wie ein Kampf mit e…" at bounding box center [602, 320] width 362 height 460
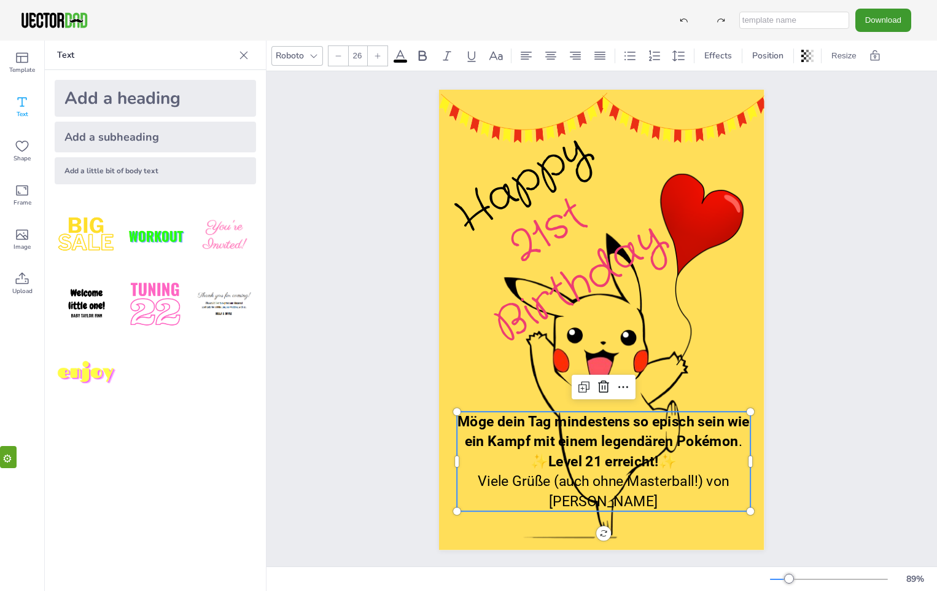
click at [739, 441] on span "." at bounding box center [741, 441] width 4 height 17
click at [739, 443] on span "." at bounding box center [741, 441] width 4 height 17
click at [857, 444] on div "Happy 21st Birthday Möge dein Tag mindestens so episch sein wie ein Kampf mit e…" at bounding box center [601, 319] width 671 height 497
